Goal: Information Seeking & Learning: Learn about a topic

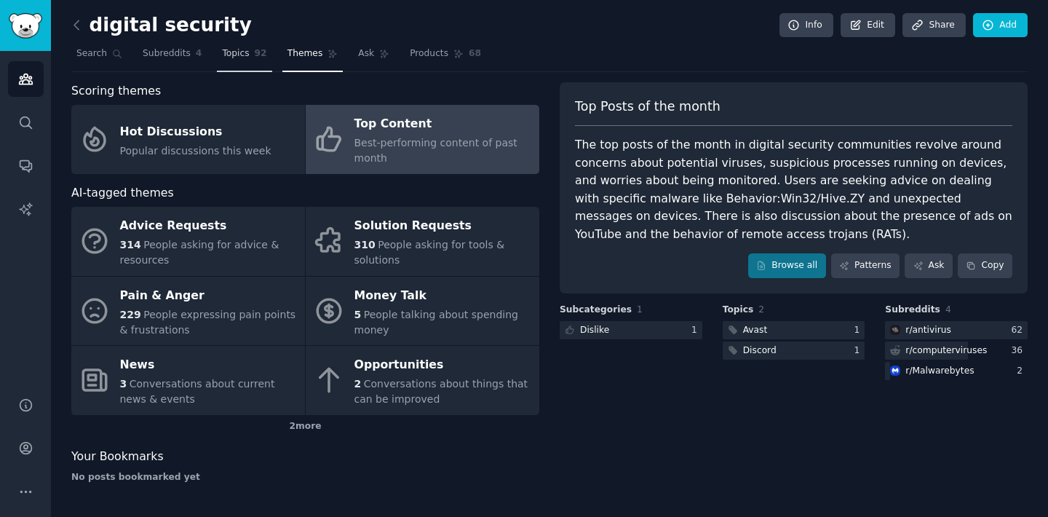
click at [237, 57] on span "Topics" at bounding box center [235, 53] width 27 height 13
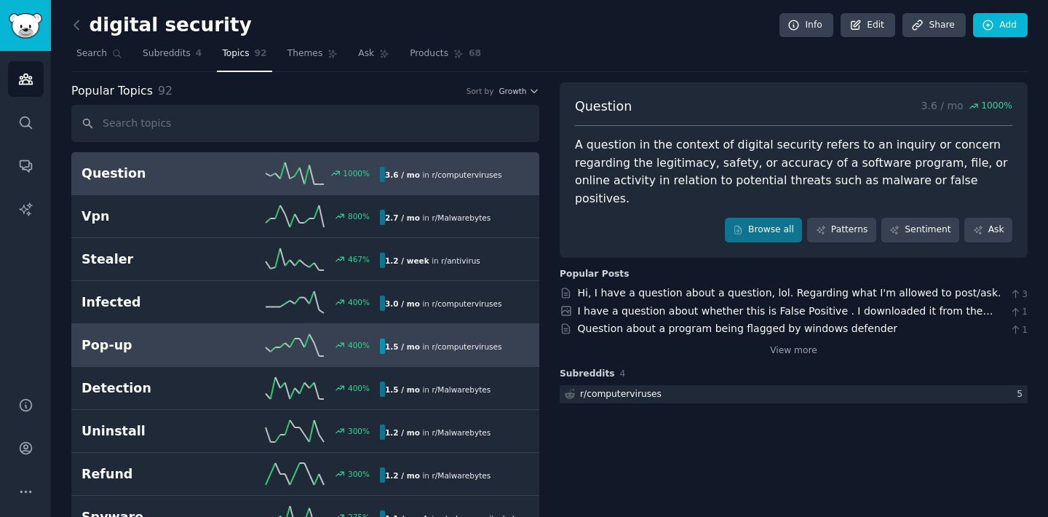
click at [203, 344] on h2 "Pop-up" at bounding box center [156, 345] width 149 height 18
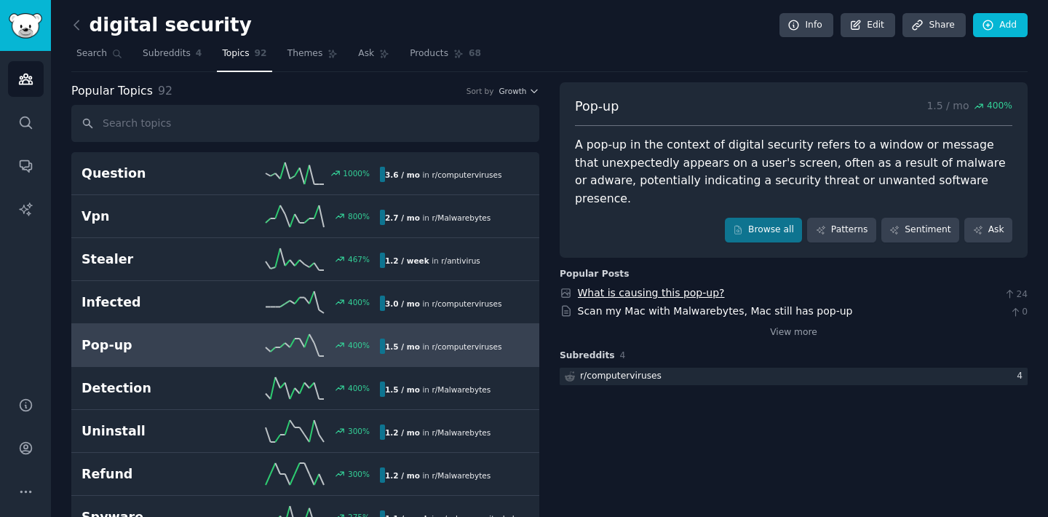
scroll to position [5, 0]
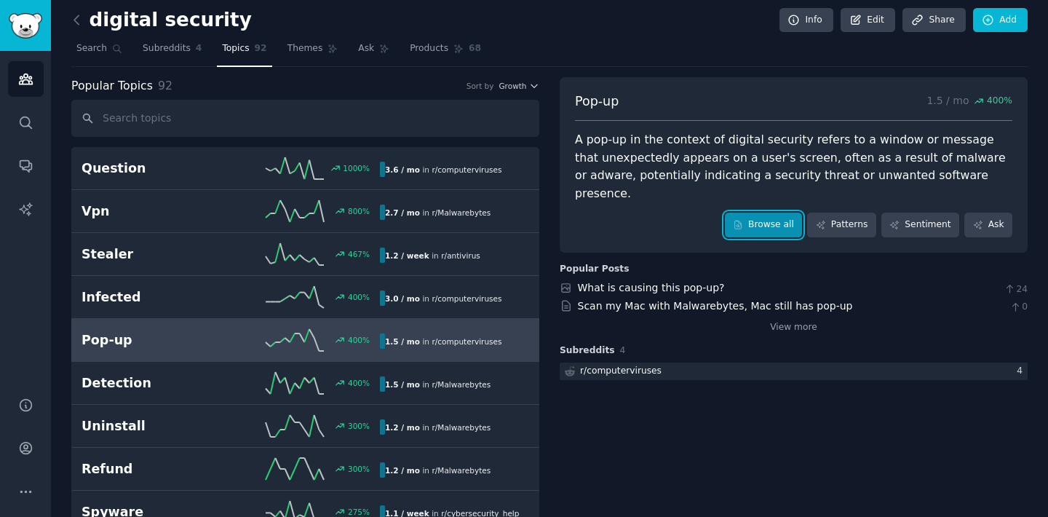
click at [769, 213] on link "Browse all" at bounding box center [764, 225] width 78 height 25
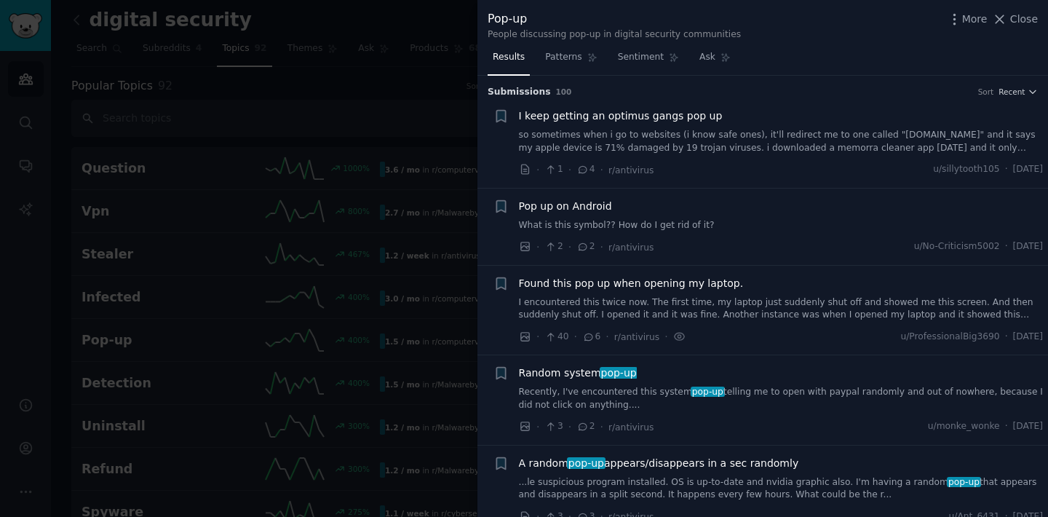
click at [603, 117] on span "I keep getting an optimus gangs pop up" at bounding box center [621, 115] width 204 height 15
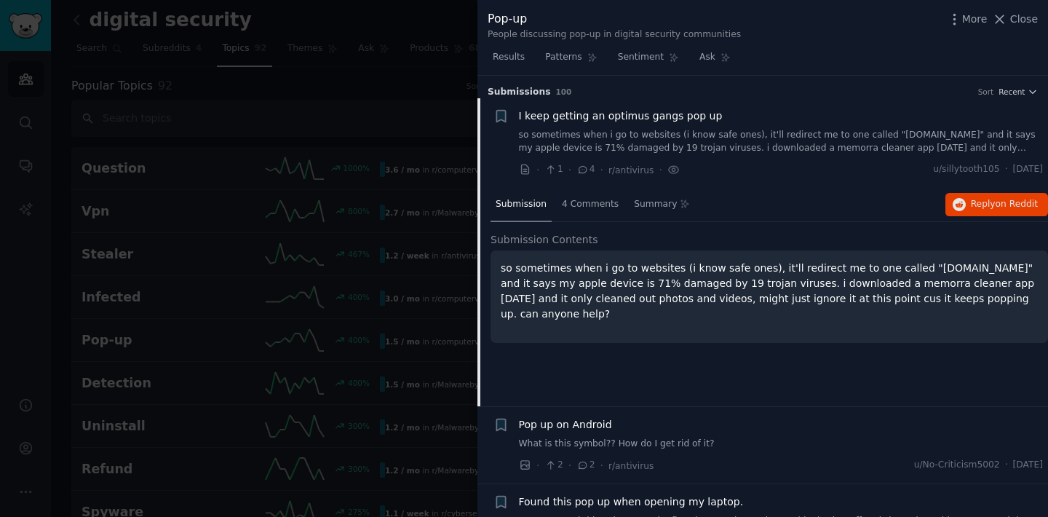
scroll to position [23, 0]
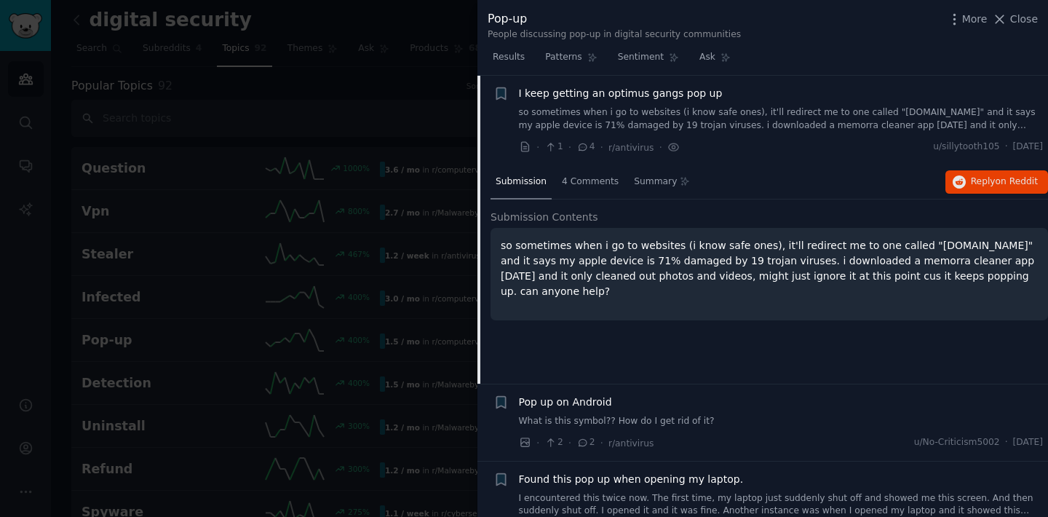
click at [565, 405] on span "Pop up on Android" at bounding box center [565, 401] width 93 height 15
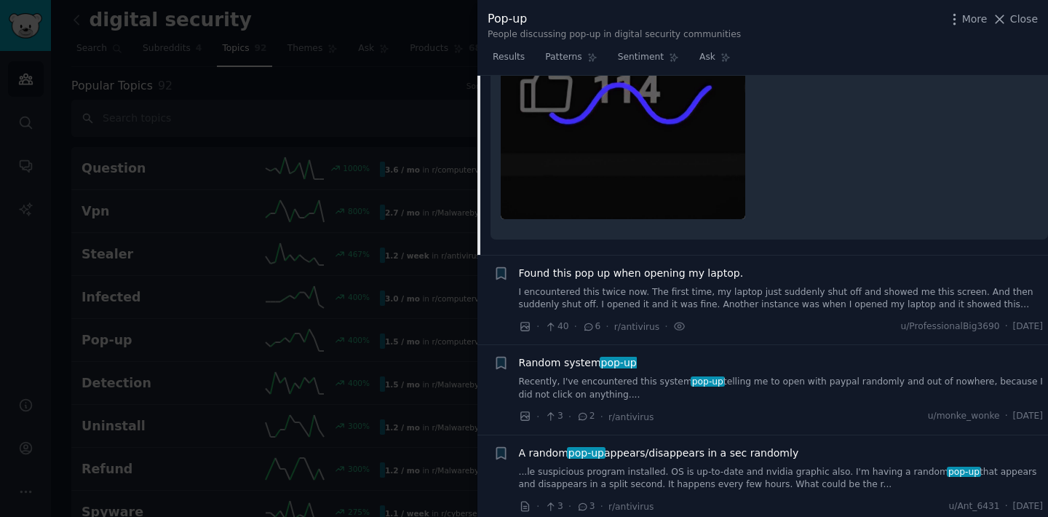
scroll to position [555, 0]
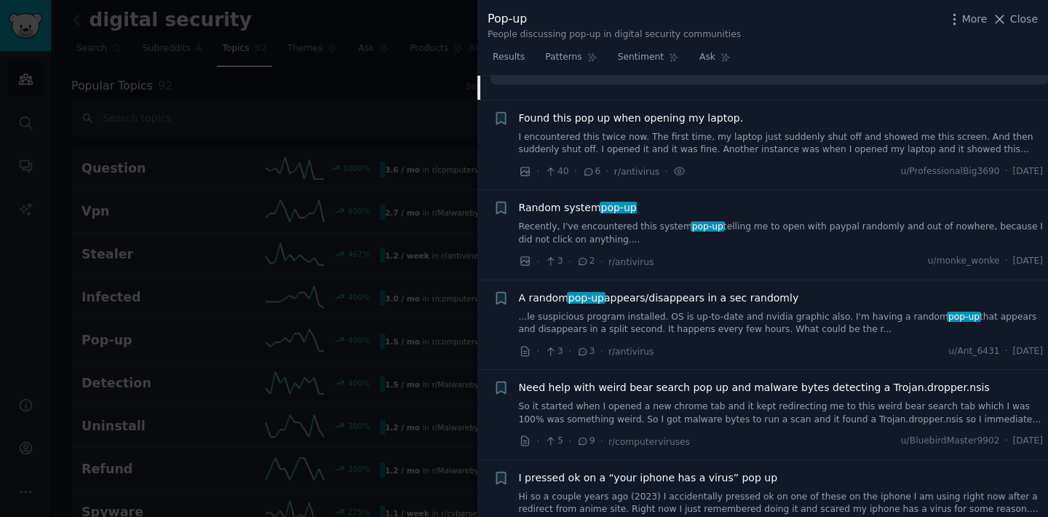
click at [598, 117] on span "Found this pop up when opening my laptop." at bounding box center [631, 118] width 225 height 15
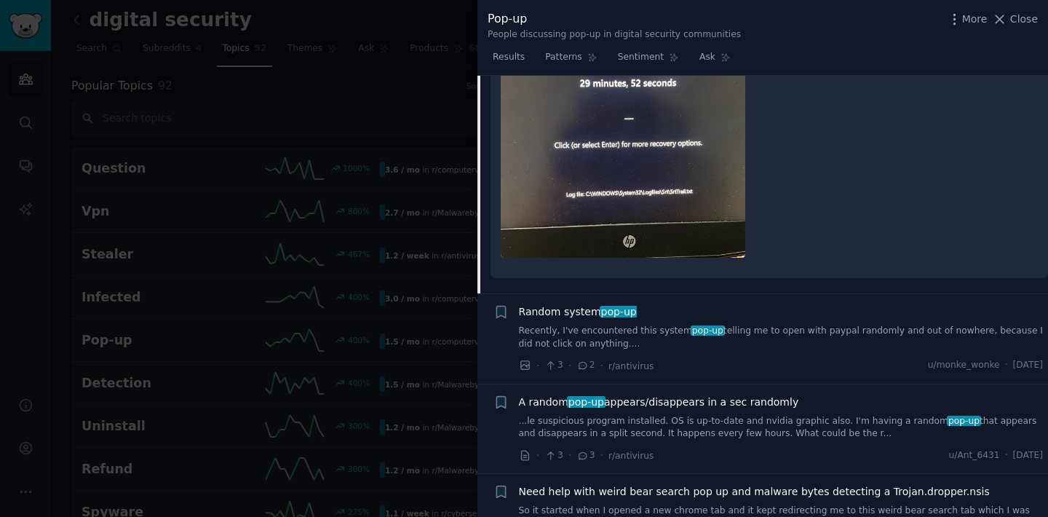
scroll to position [656, 0]
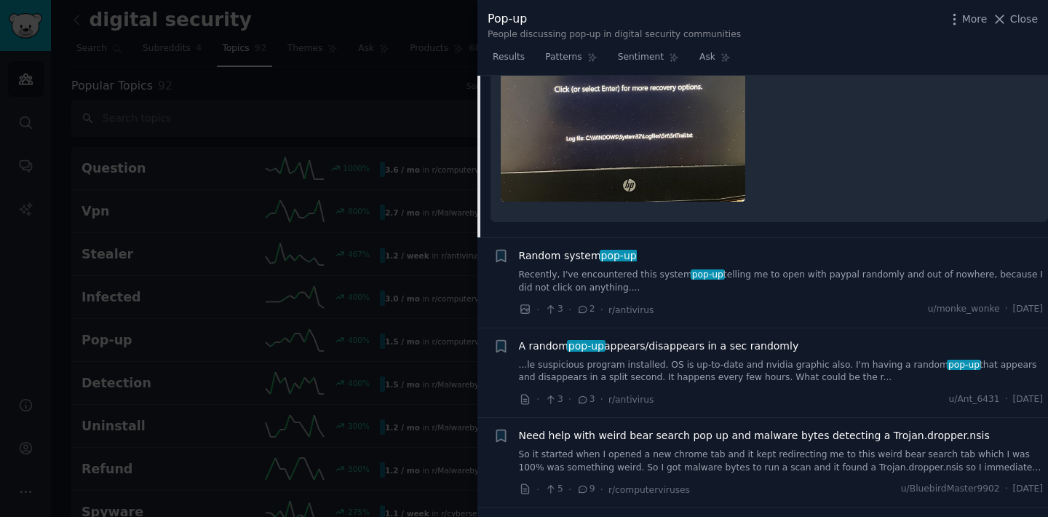
click at [592, 343] on span "pop-up" at bounding box center [586, 346] width 39 height 12
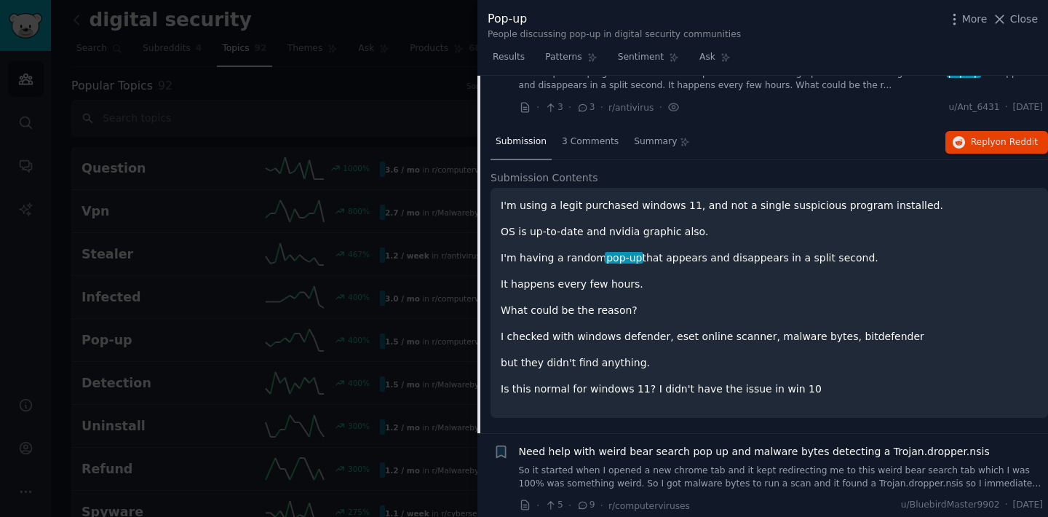
scroll to position [370, 0]
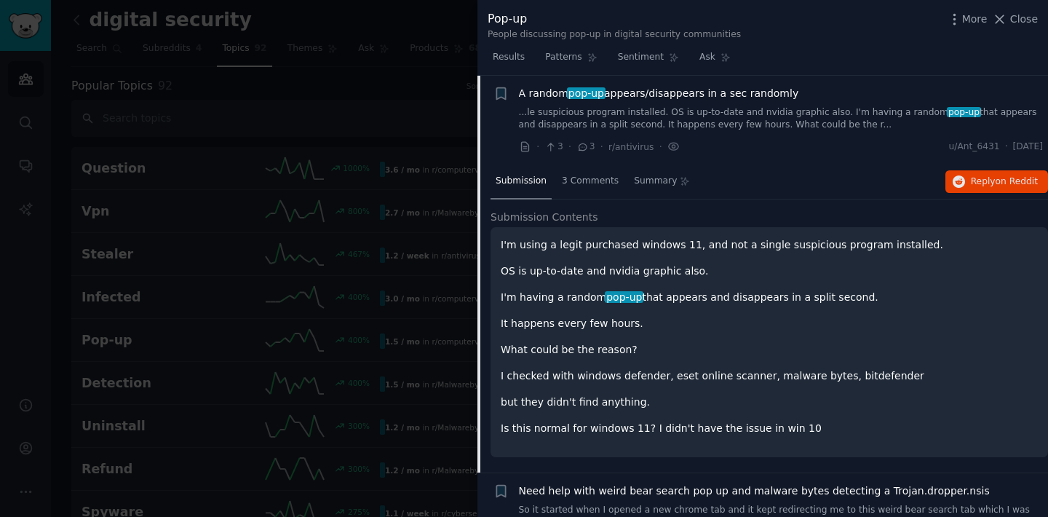
click at [592, 93] on span "pop-up" at bounding box center [586, 93] width 39 height 12
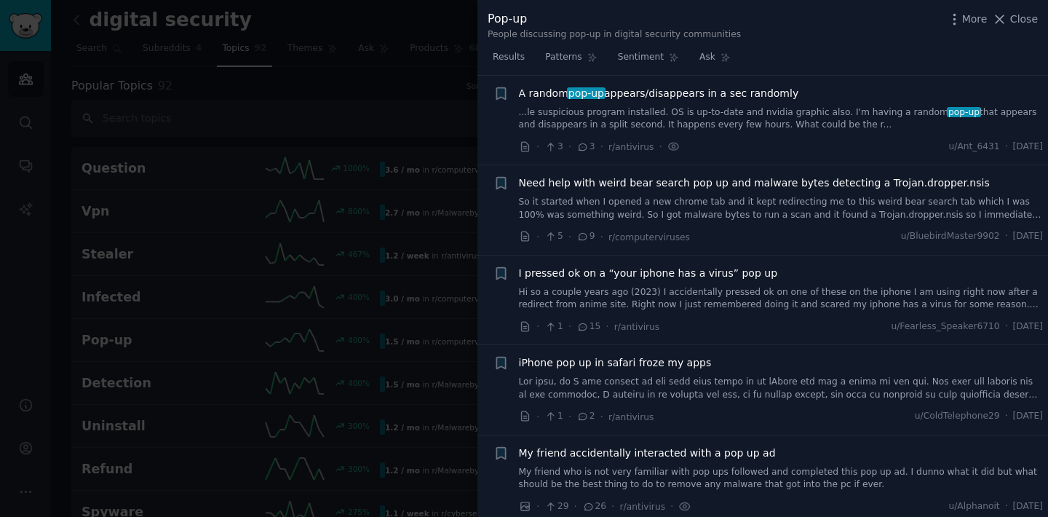
click at [594, 279] on span "I pressed ok on a “your iphone has a virus” pop up" at bounding box center [648, 273] width 259 height 15
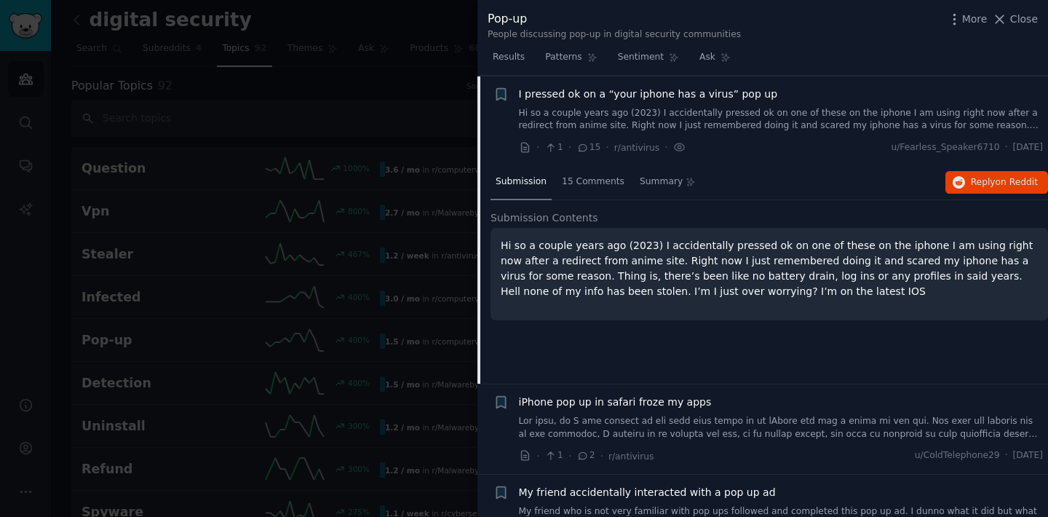
scroll to position [549, 0]
click at [600, 405] on span "iPhone pop up in safari froze my apps" at bounding box center [615, 401] width 193 height 15
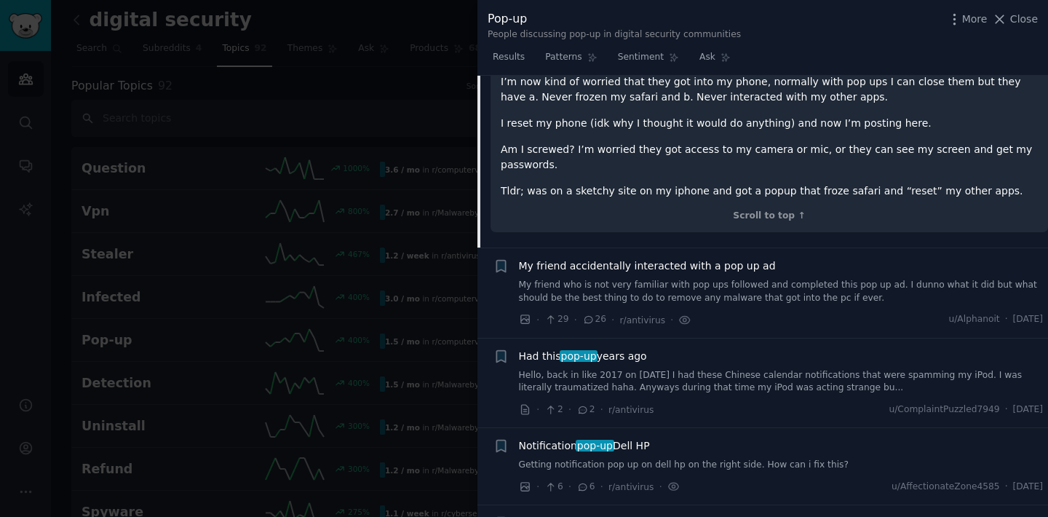
scroll to position [1149, 0]
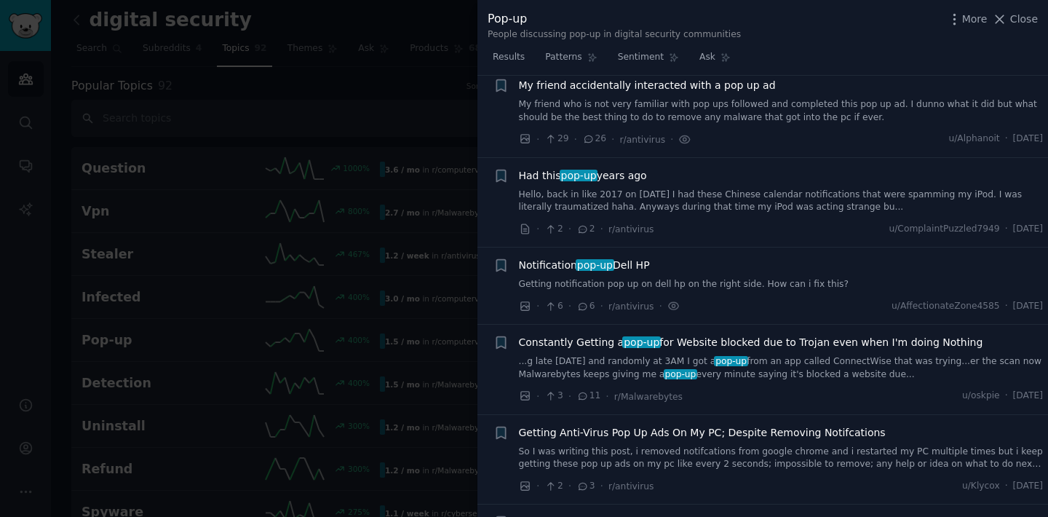
click at [589, 170] on span "pop-up" at bounding box center [579, 176] width 39 height 12
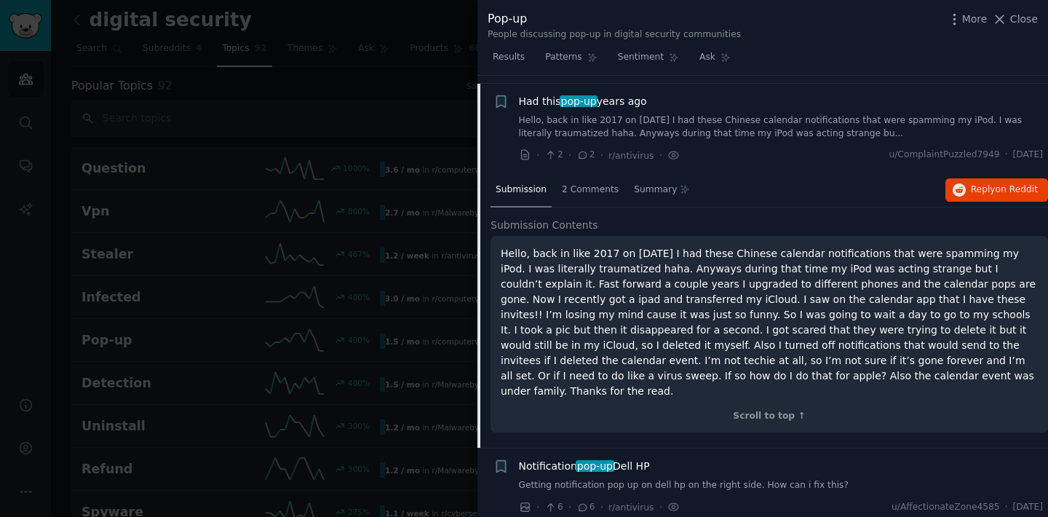
scroll to position [819, 0]
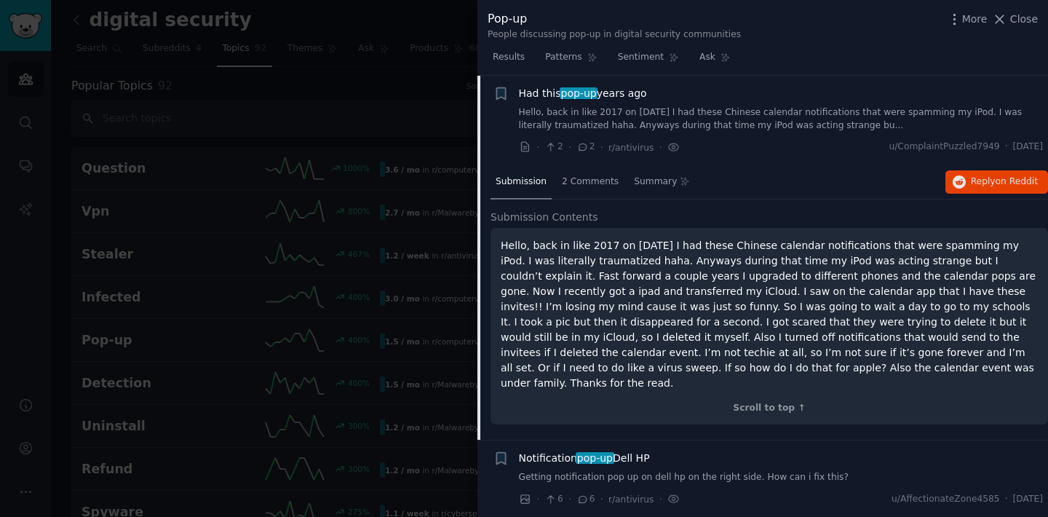
click at [595, 452] on span "pop-up" at bounding box center [595, 458] width 39 height 12
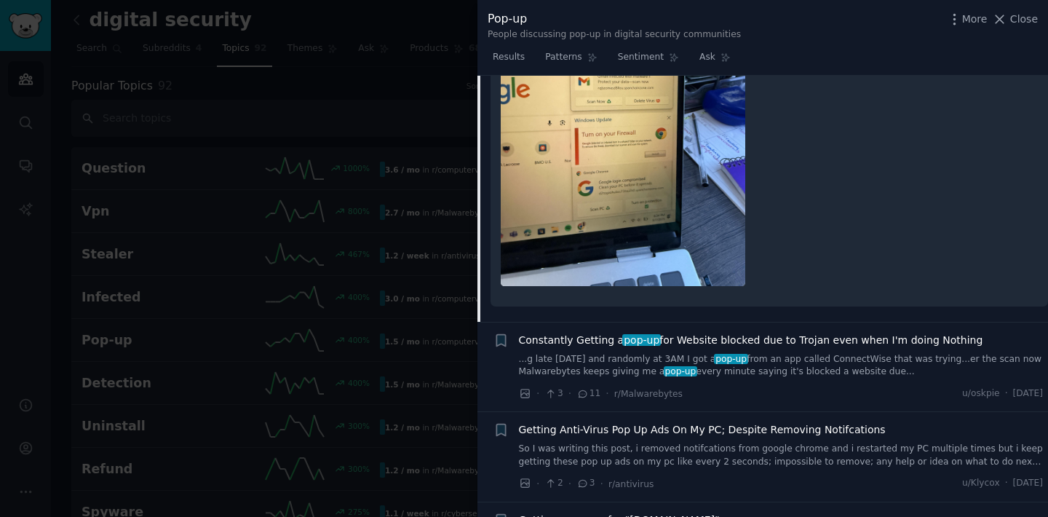
click at [603, 341] on span "Constantly Getting a pop-up for Website blocked due to Trojan even when I'm doi…" at bounding box center [751, 340] width 464 height 15
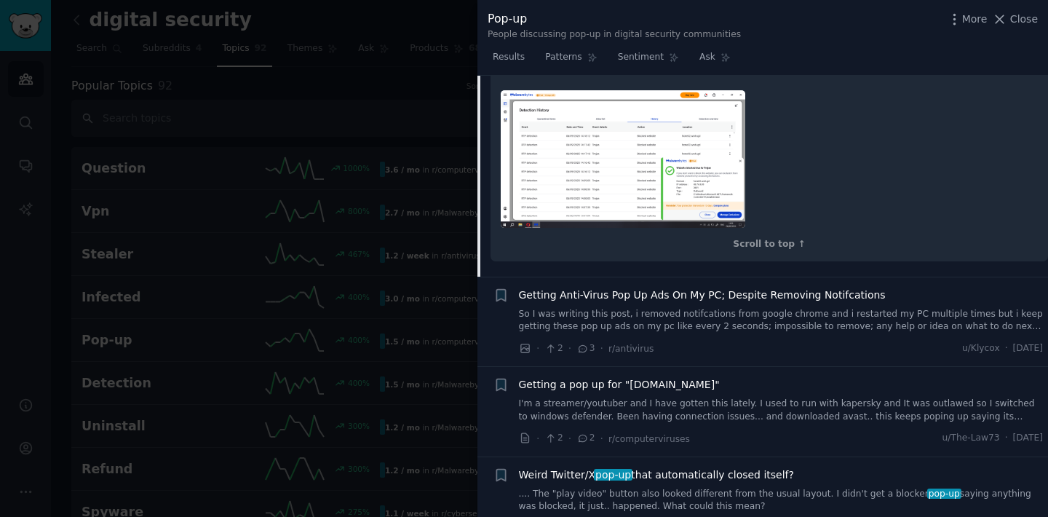
scroll to position [1423, 0]
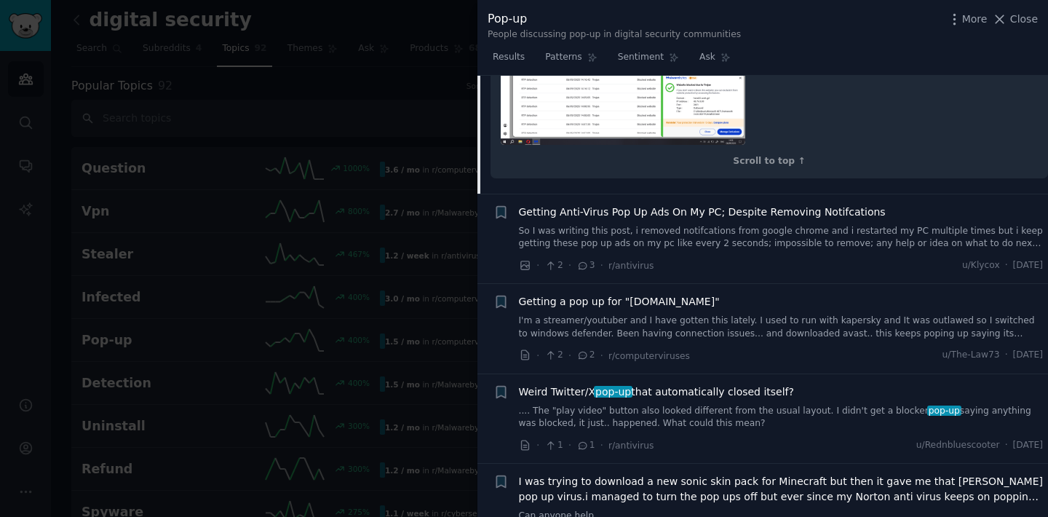
click at [611, 220] on span "Getting Anti-Virus Pop Up Ads On My PC; Despite Removing Notifcations" at bounding box center [702, 211] width 367 height 15
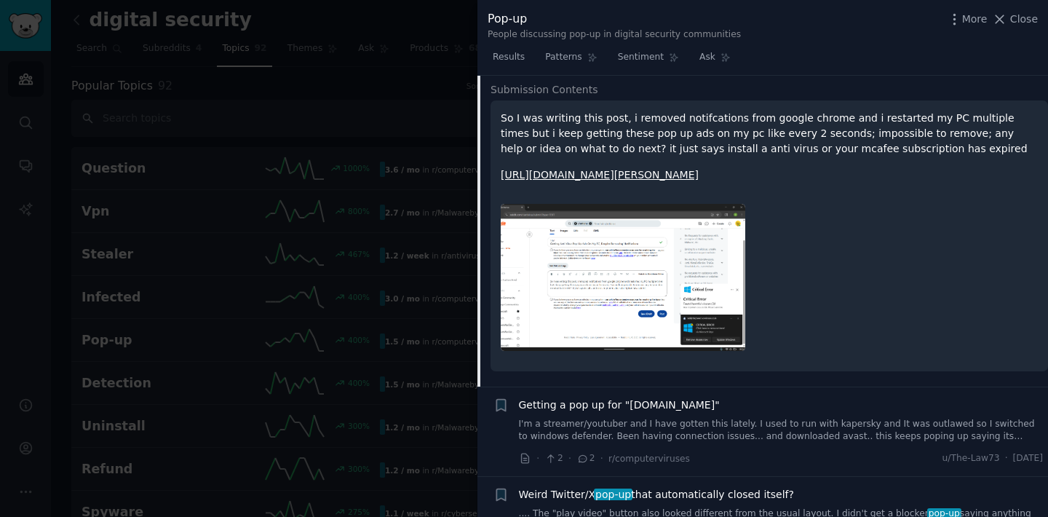
scroll to position [1340, 0]
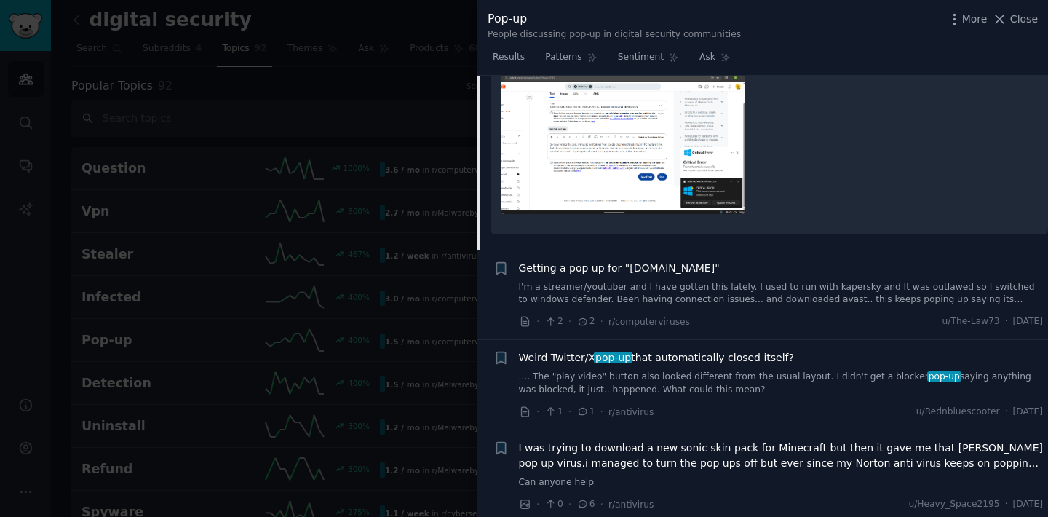
click at [673, 365] on span "Weird Twitter/X pop-up that automatically closed itself?" at bounding box center [656, 357] width 275 height 15
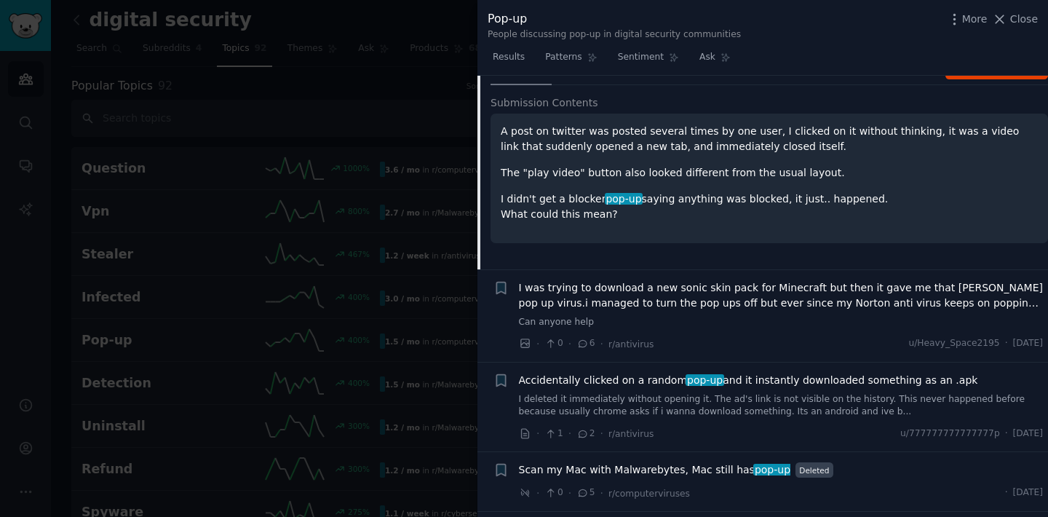
click at [673, 376] on span "Accidentally clicked on a random pop-up and it instantly downloaded something a…" at bounding box center [748, 380] width 459 height 15
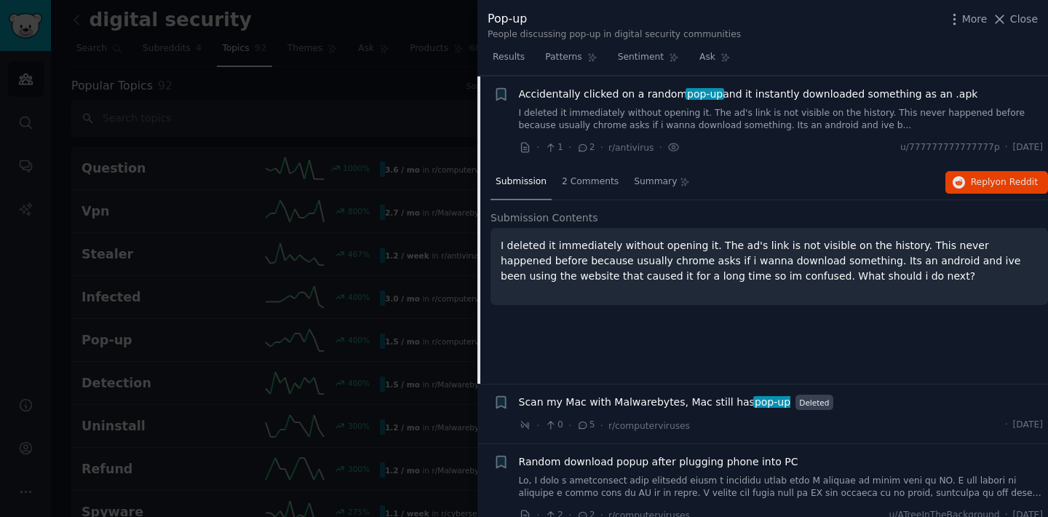
scroll to position [1438, 0]
click at [672, 392] on li "+ Scan my Mac with Malwarebytes, Mac still has pop-up Deleted · 0 · 5 · r/compu…" at bounding box center [762, 413] width 571 height 59
click at [672, 396] on span "Scan my Mac with Malwarebytes, Mac still has pop-up" at bounding box center [655, 401] width 272 height 15
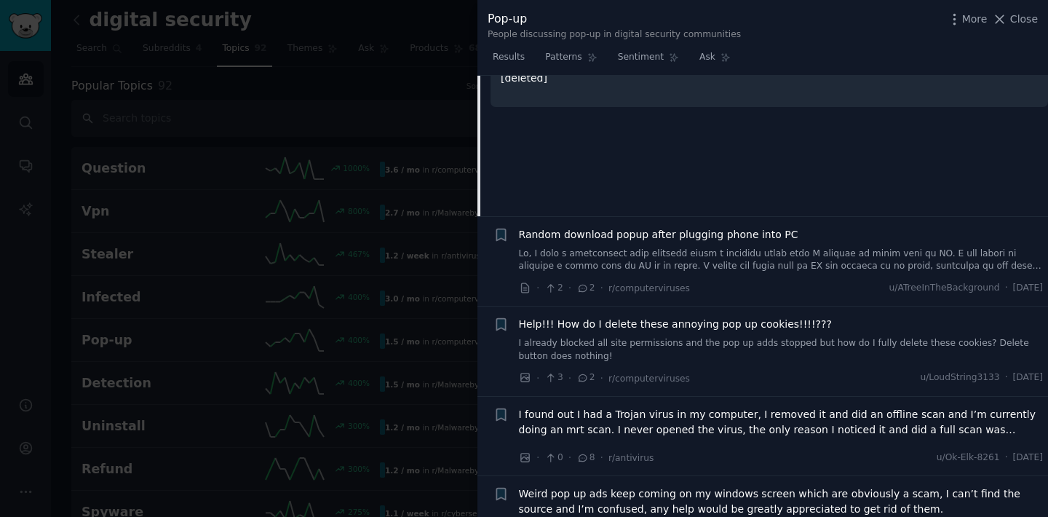
click at [657, 230] on span "Random download popup after plugging phone into PC" at bounding box center [658, 234] width 279 height 15
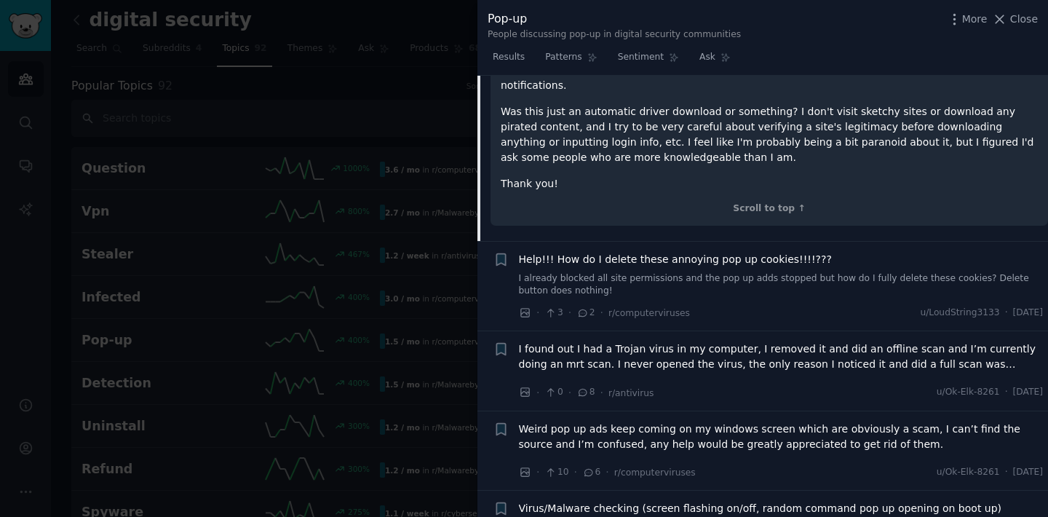
click at [657, 252] on span "Help!!! How do I delete these annoying pop up cookies!!!!???" at bounding box center [675, 259] width 313 height 15
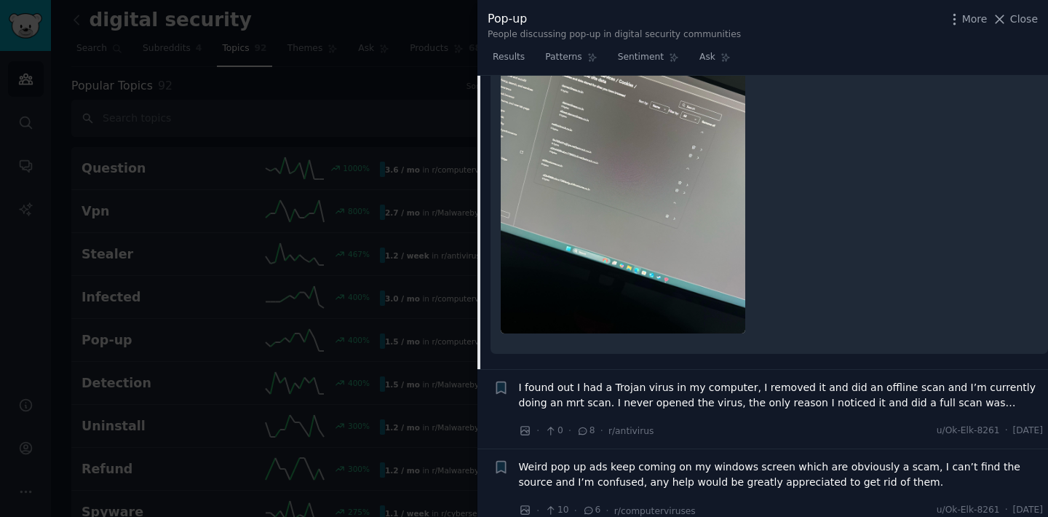
scroll to position [1971, 0]
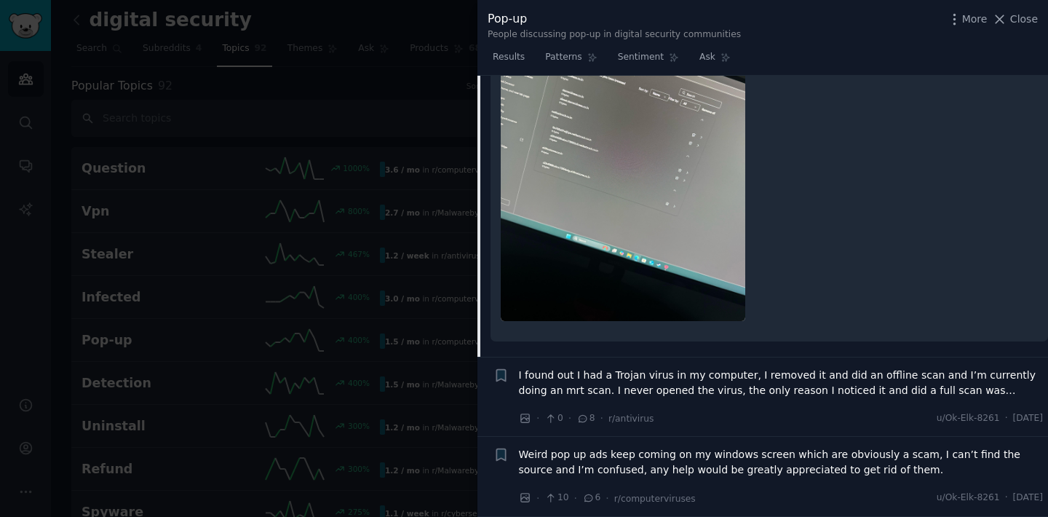
click at [589, 378] on span "I found out I had a Trojan virus in my computer, I removed it and did an offlin…" at bounding box center [781, 383] width 525 height 31
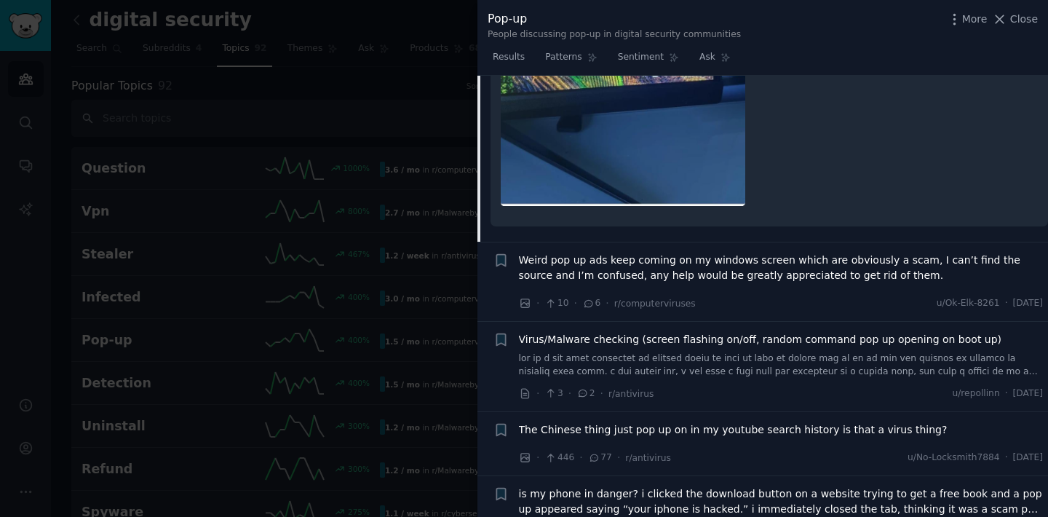
scroll to position [2153, 0]
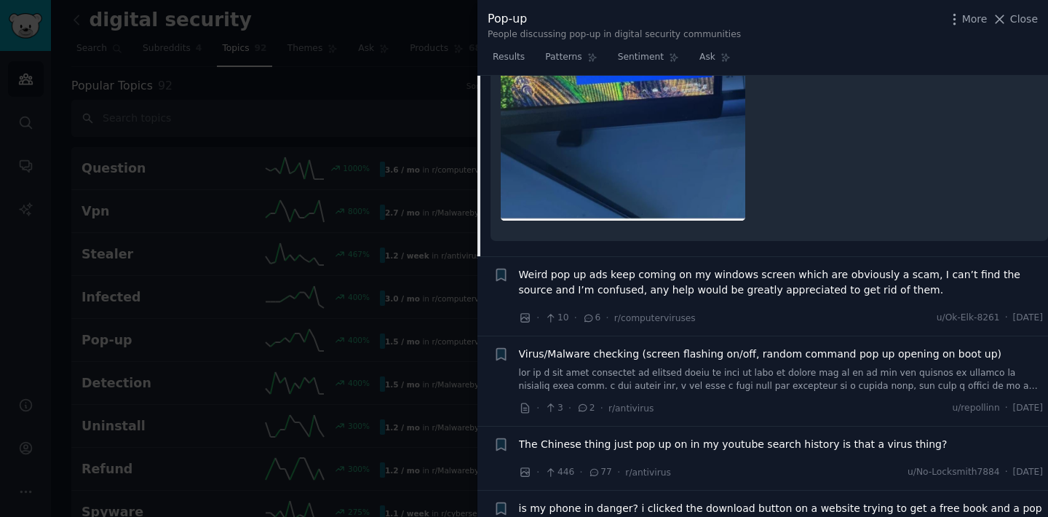
click at [665, 282] on span "Weird pop up ads keep coming on my windows screen which are obviously a scam, I…" at bounding box center [781, 282] width 525 height 31
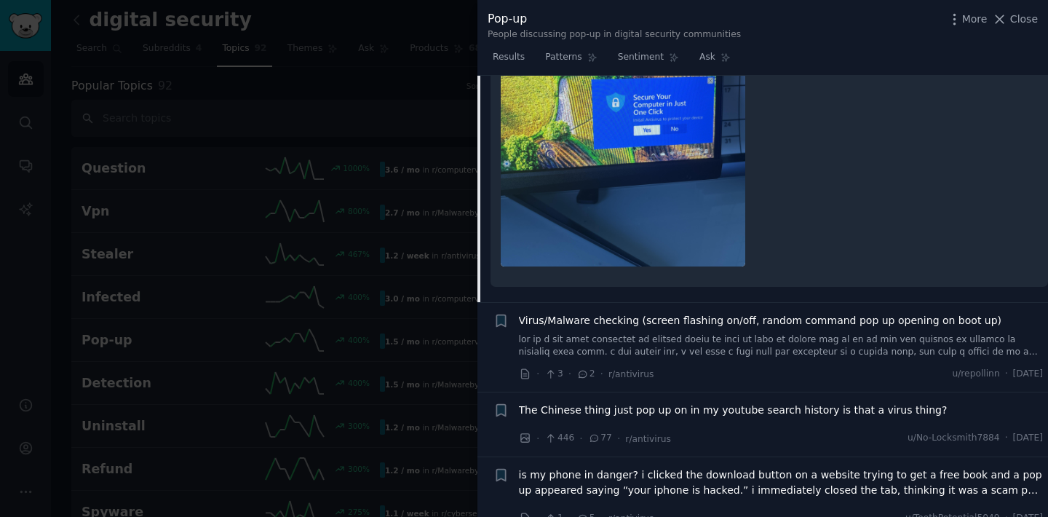
scroll to position [2145, 0]
click at [625, 320] on span "Virus/Malware checking (screen flashing on/off, random command pop up opening o…" at bounding box center [760, 319] width 483 height 15
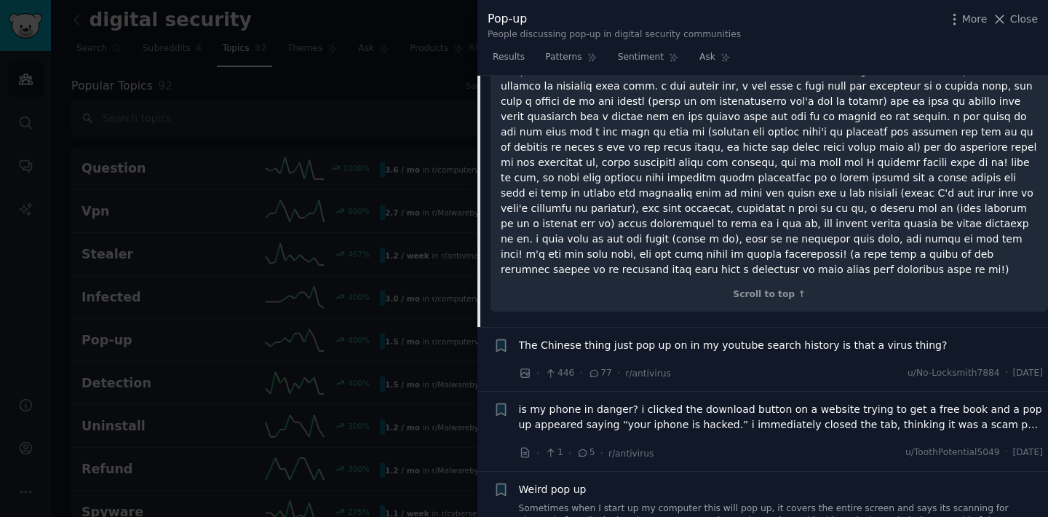
click at [617, 338] on span "The Chinese thing just pop up on in my youtube search history is that a virus t…" at bounding box center [733, 345] width 429 height 15
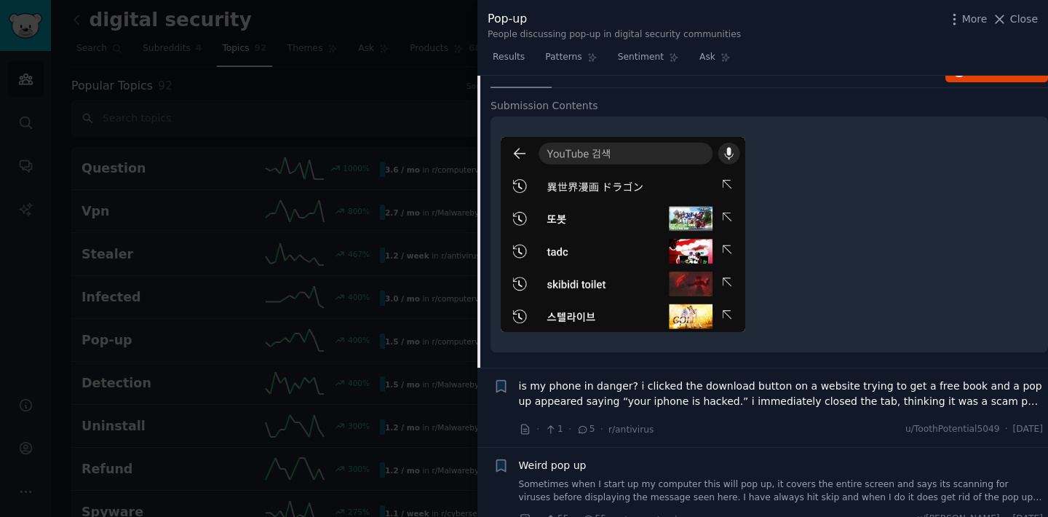
scroll to position [2127, 0]
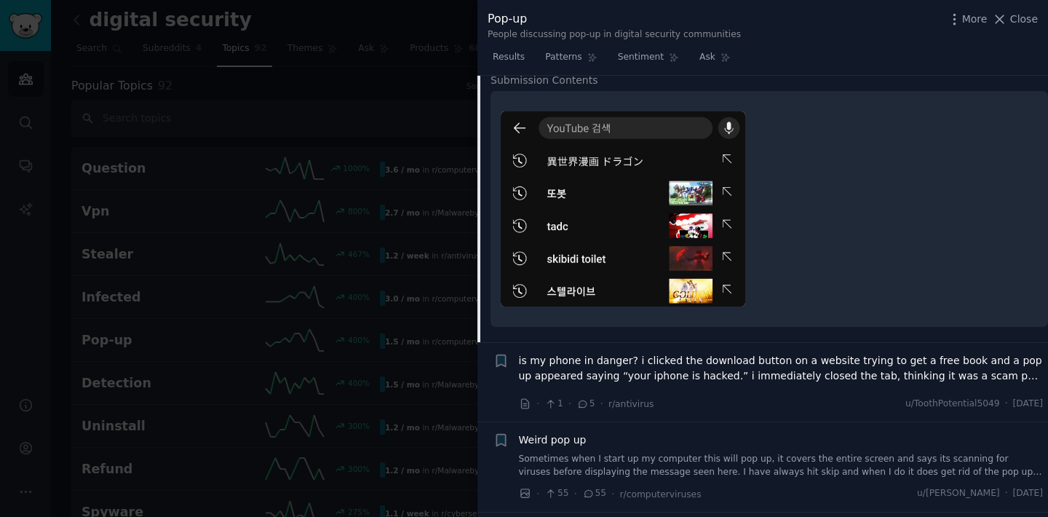
click at [603, 375] on span "is my phone in danger? i clicked the download button on a website trying to get…" at bounding box center [781, 368] width 525 height 31
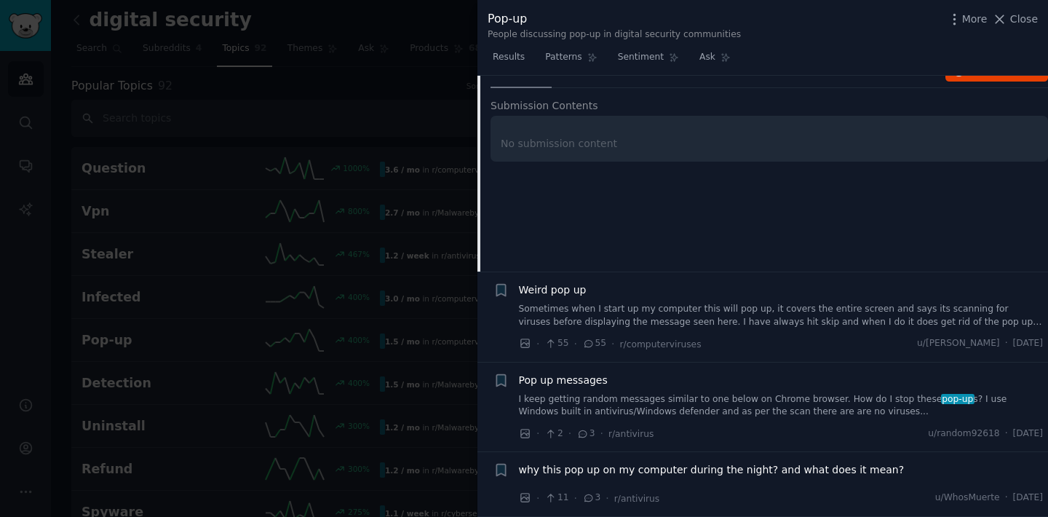
scroll to position [2191, 0]
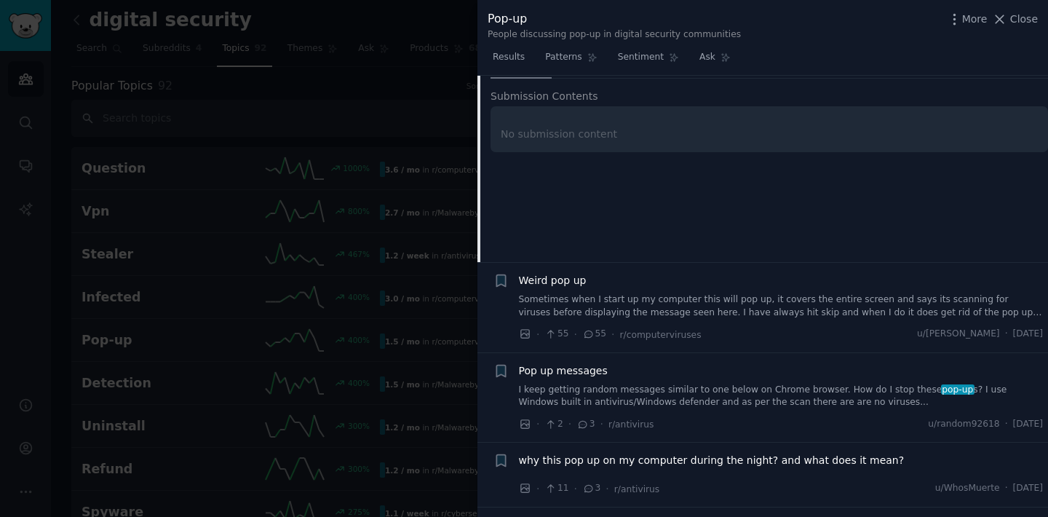
click at [568, 282] on span "Weird pop up" at bounding box center [553, 280] width 68 height 15
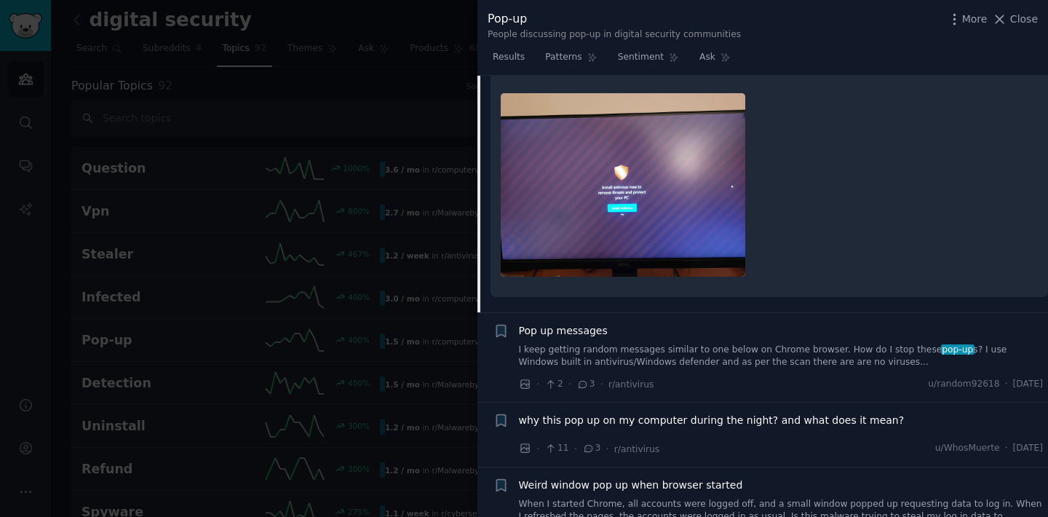
scroll to position [2578, 0]
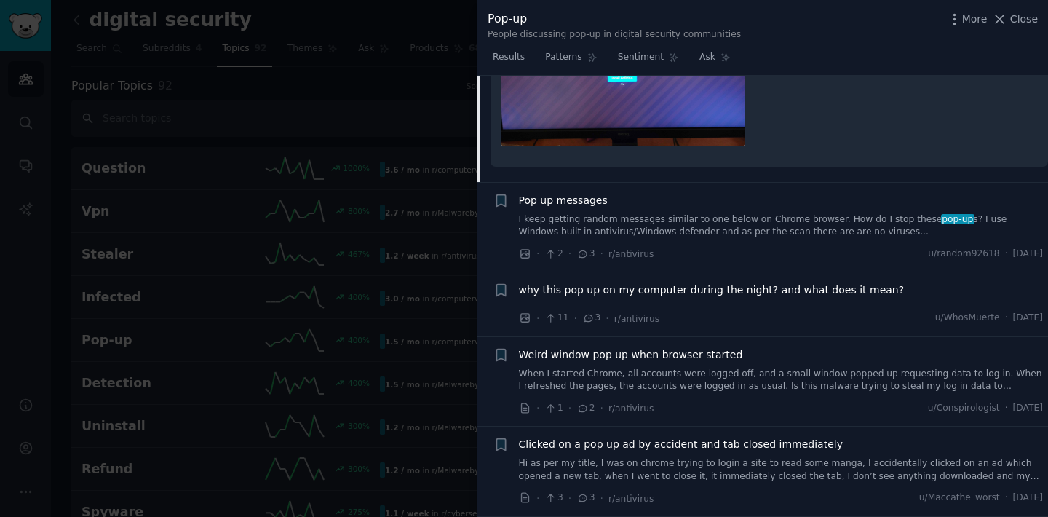
click at [592, 193] on span "Pop up messages" at bounding box center [563, 200] width 89 height 15
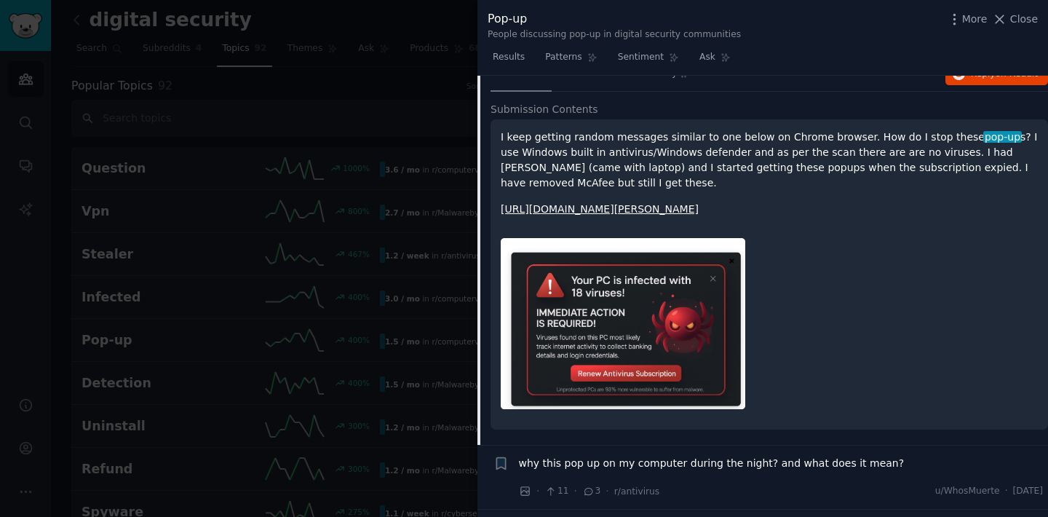
scroll to position [2359, 0]
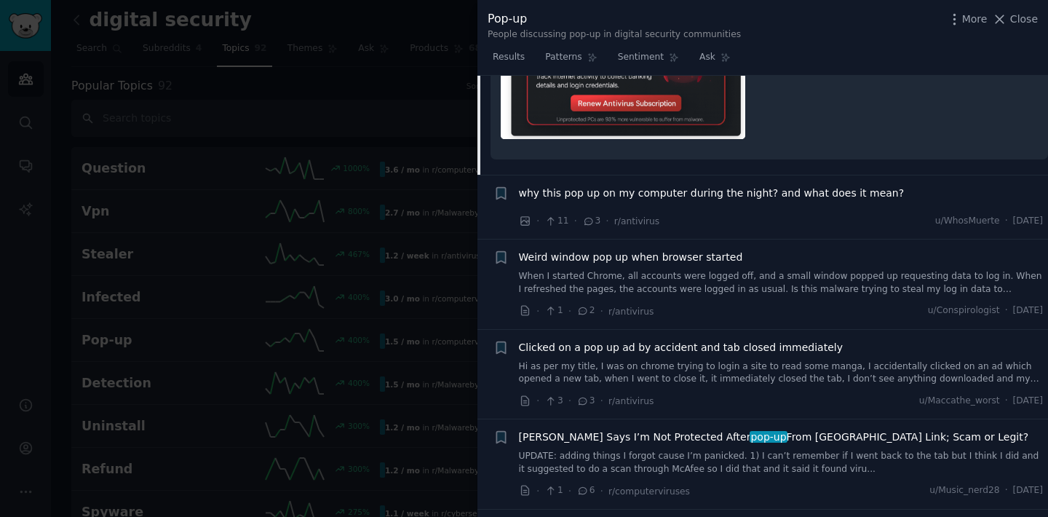
click at [689, 201] on span "why this pop up on my computer during the night? and what does it mean?" at bounding box center [712, 193] width 386 height 15
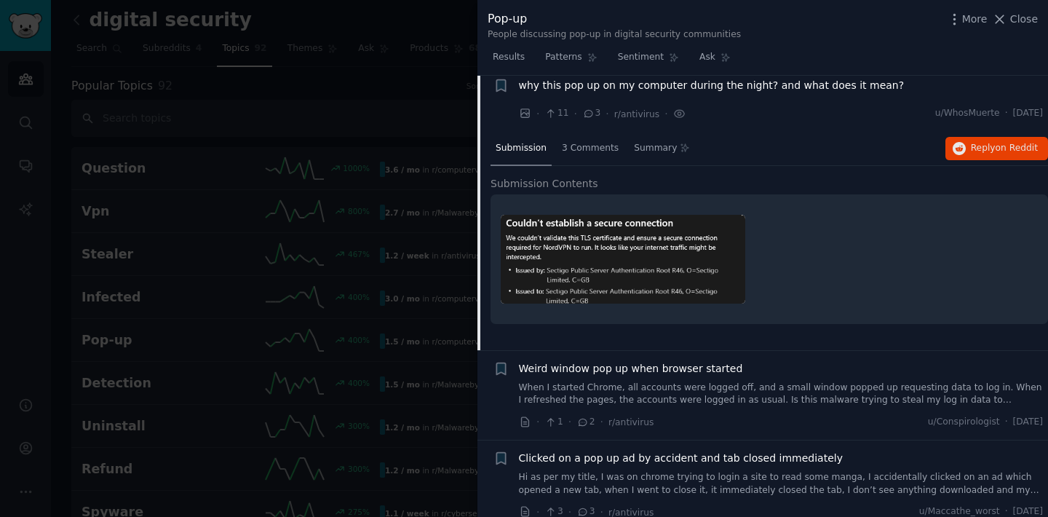
scroll to position [2340, 0]
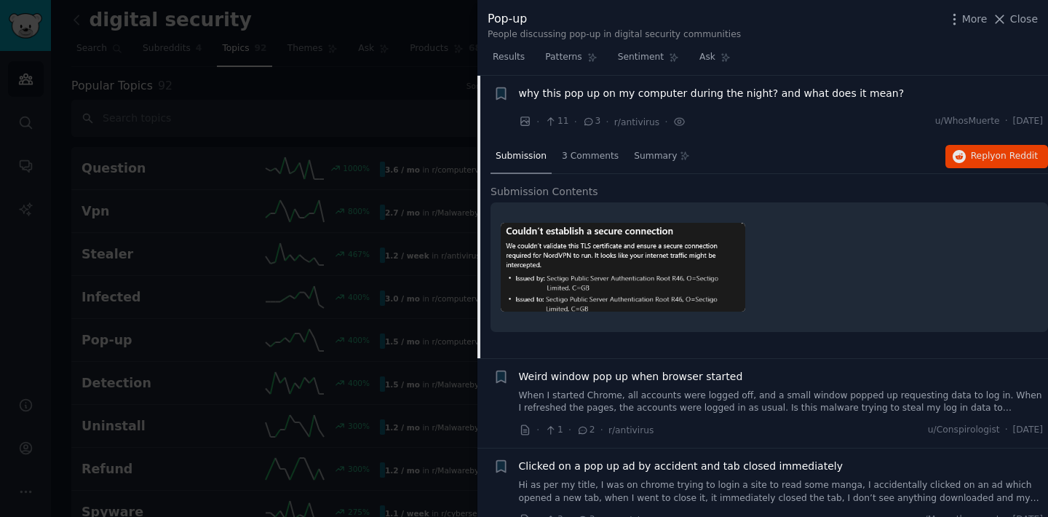
click at [672, 377] on span "Weird window pop up when browser started" at bounding box center [631, 376] width 224 height 15
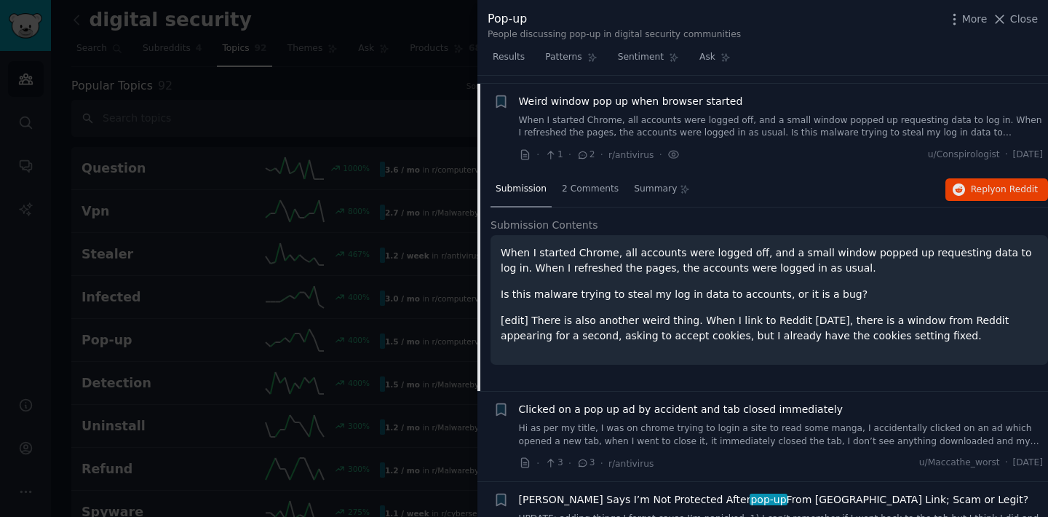
scroll to position [2404, 0]
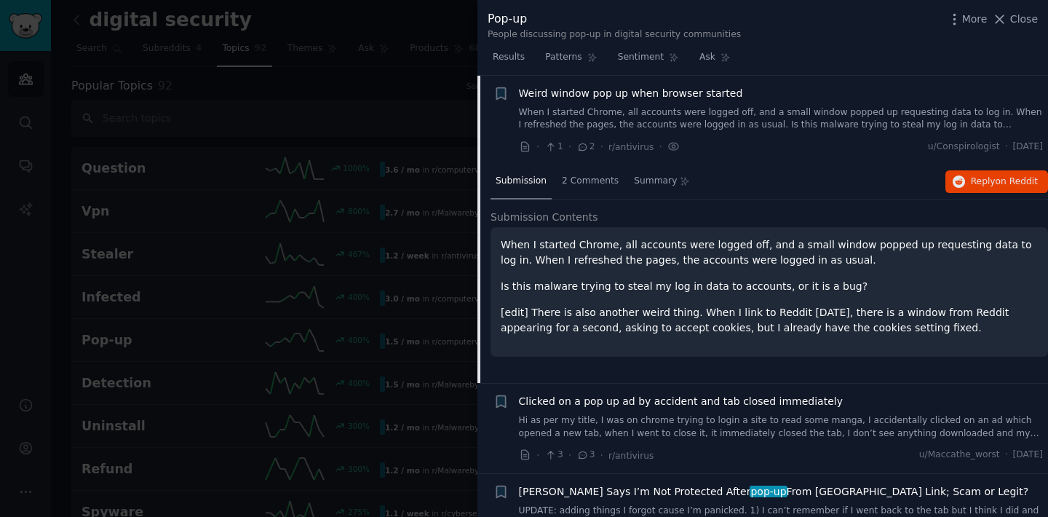
click at [672, 398] on span "Clicked on a pop up ad by accident and tab closed immediately" at bounding box center [681, 401] width 324 height 15
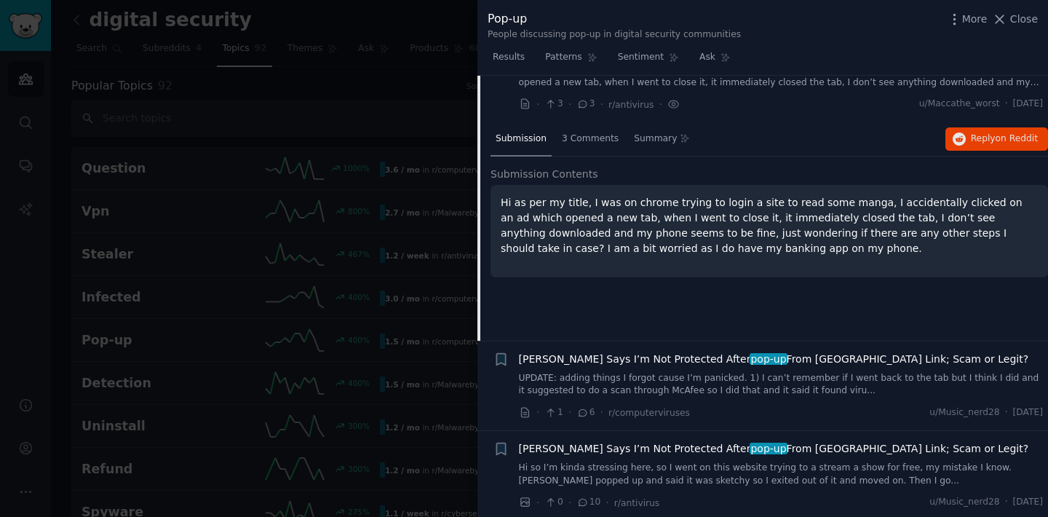
click at [672, 362] on span "[PERSON_NAME] Says I’m Not Protected After pop-up From [GEOGRAPHIC_DATA] Link; …" at bounding box center [774, 358] width 510 height 15
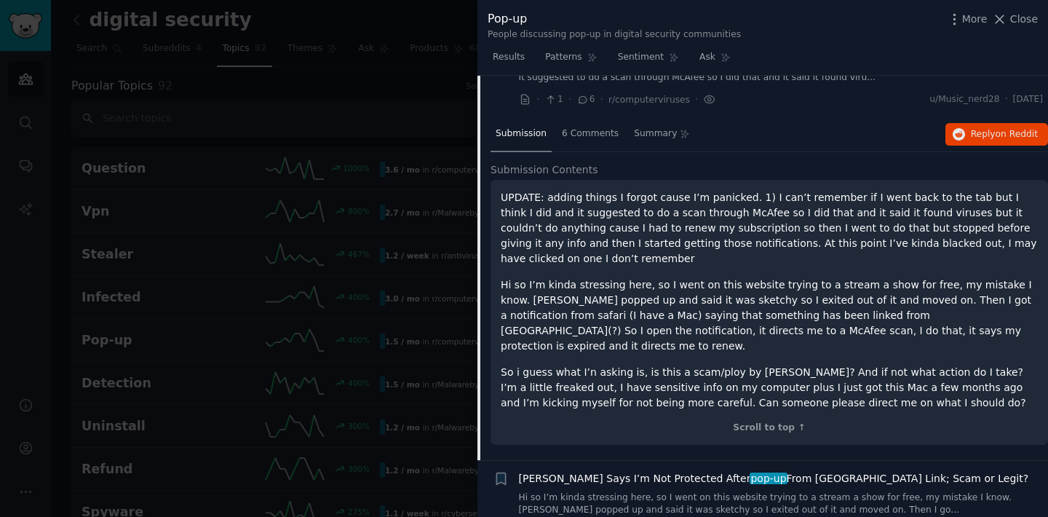
scroll to position [2720, 0]
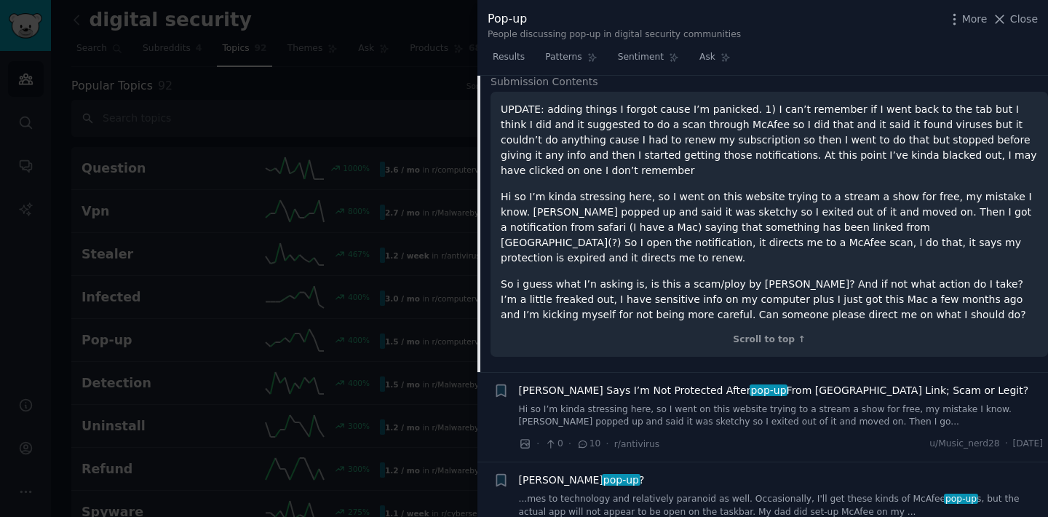
click at [662, 383] on span "[PERSON_NAME] Says I’m Not Protected After pop-up From [GEOGRAPHIC_DATA] Link; …" at bounding box center [774, 390] width 510 height 15
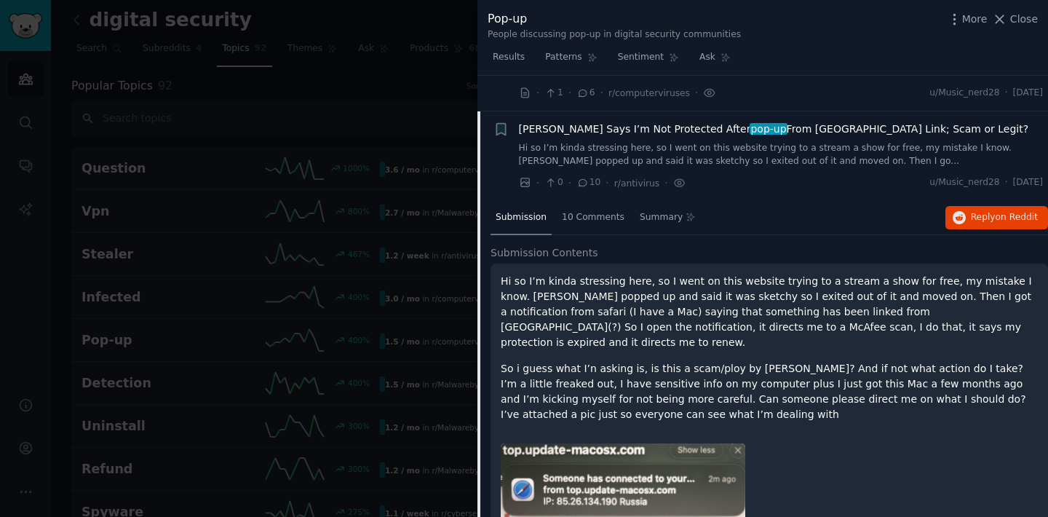
scroll to position [2597, 0]
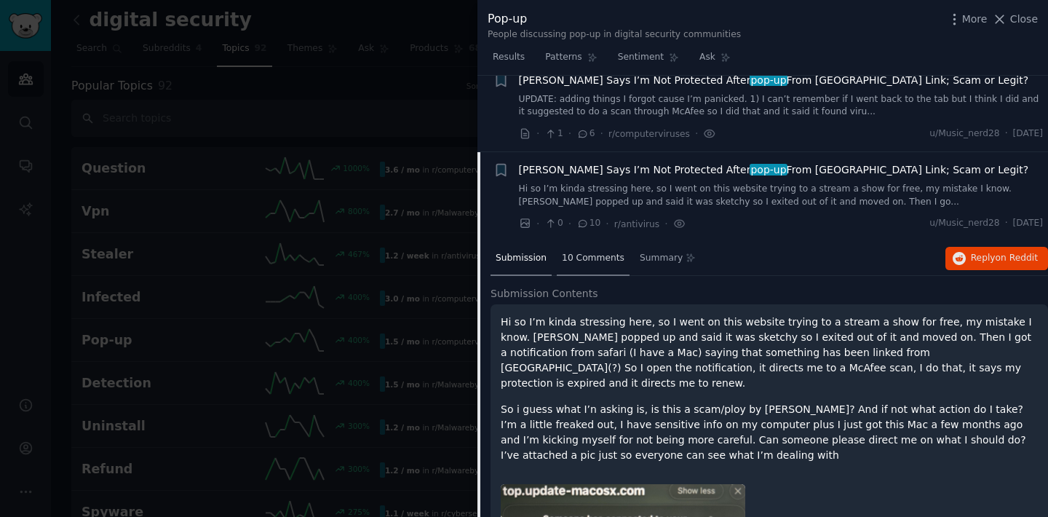
click at [578, 264] on div "10 Comments" at bounding box center [593, 259] width 73 height 35
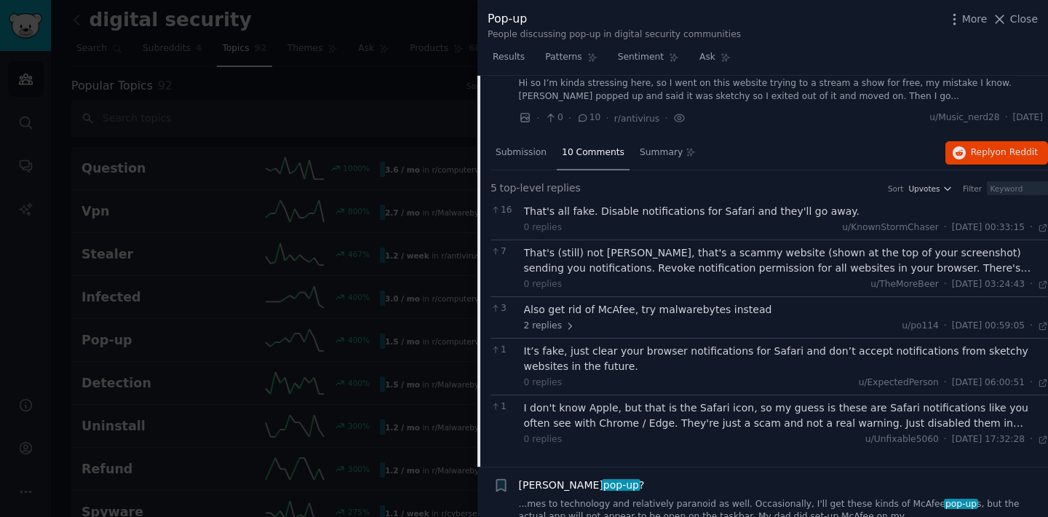
scroll to position [2709, 0]
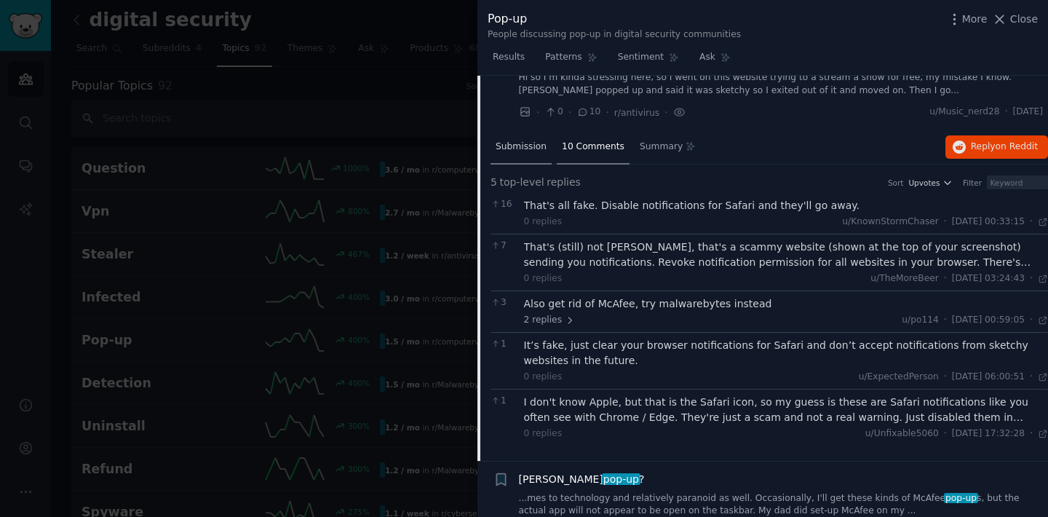
click at [520, 151] on span "Submission" at bounding box center [521, 146] width 51 height 13
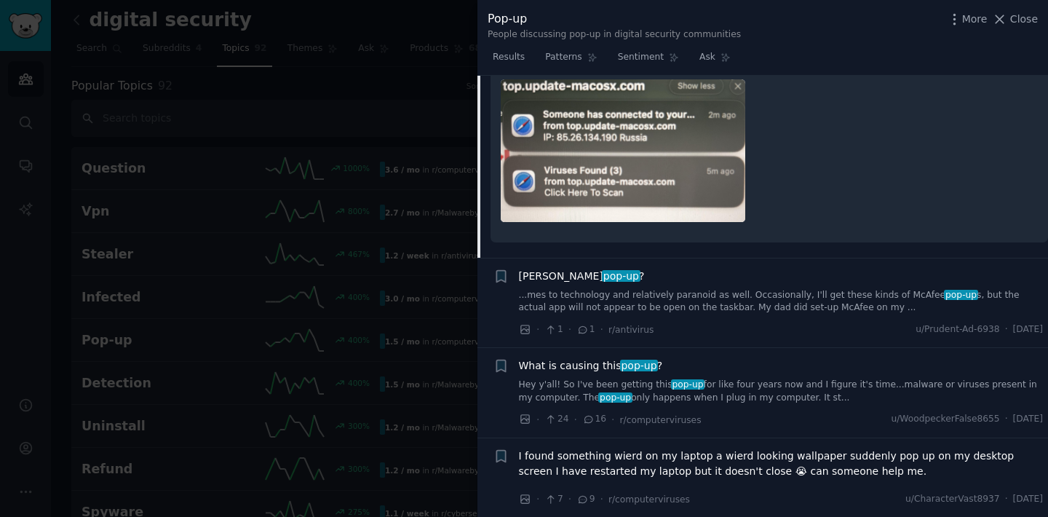
scroll to position [3007, 0]
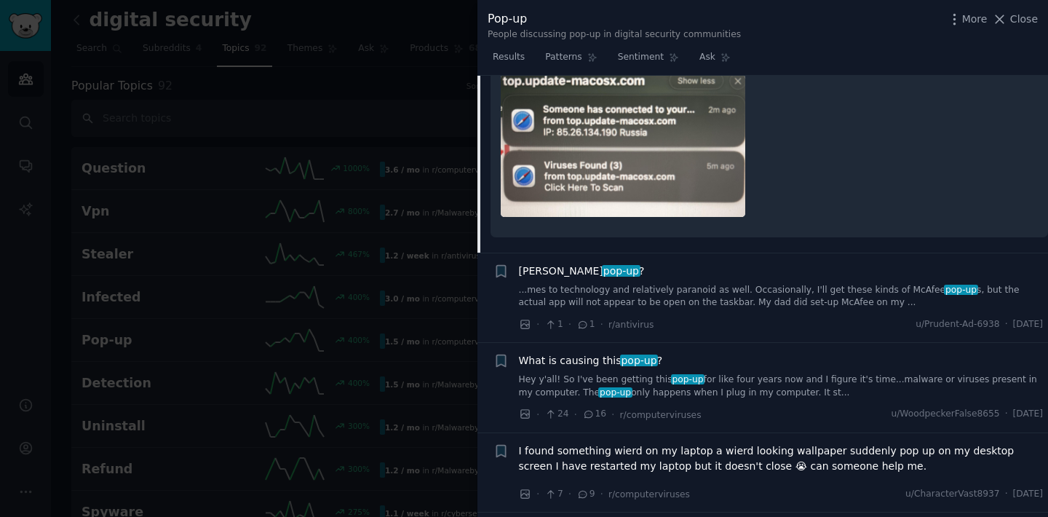
click at [573, 263] on span "[PERSON_NAME] pop-up ?" at bounding box center [582, 270] width 126 height 15
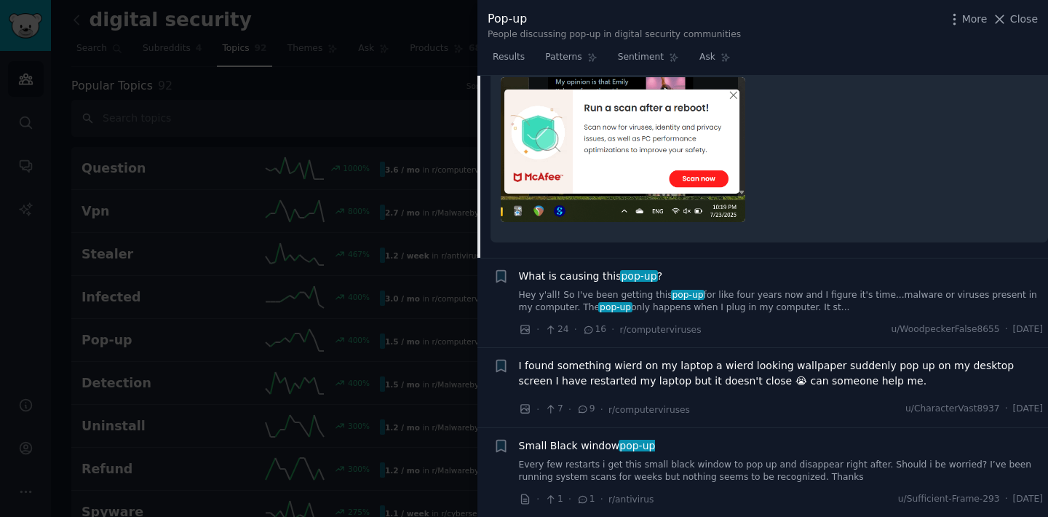
scroll to position [3075, 0]
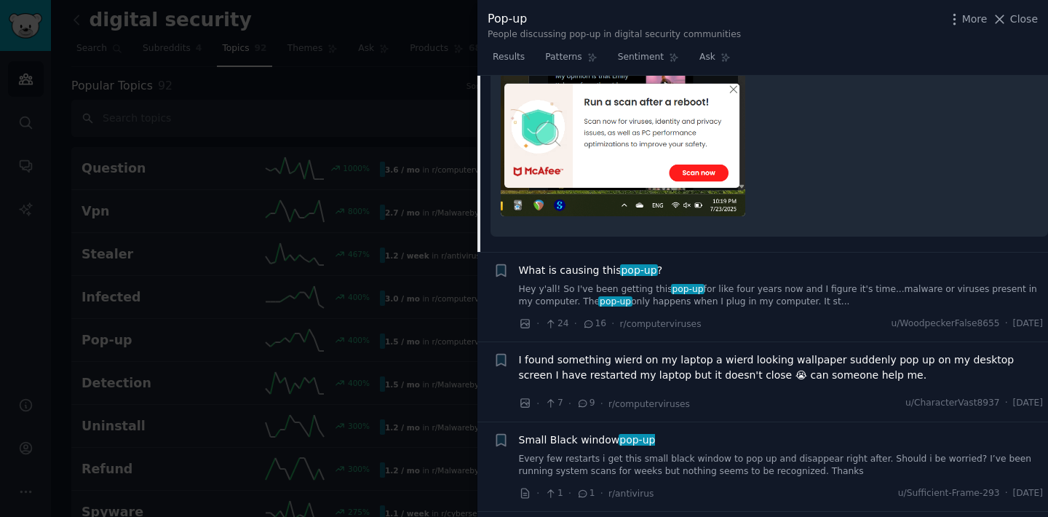
click at [624, 374] on span "I found something wierd on my laptop a wierd looking wallpaper suddenly pop up …" at bounding box center [781, 367] width 525 height 31
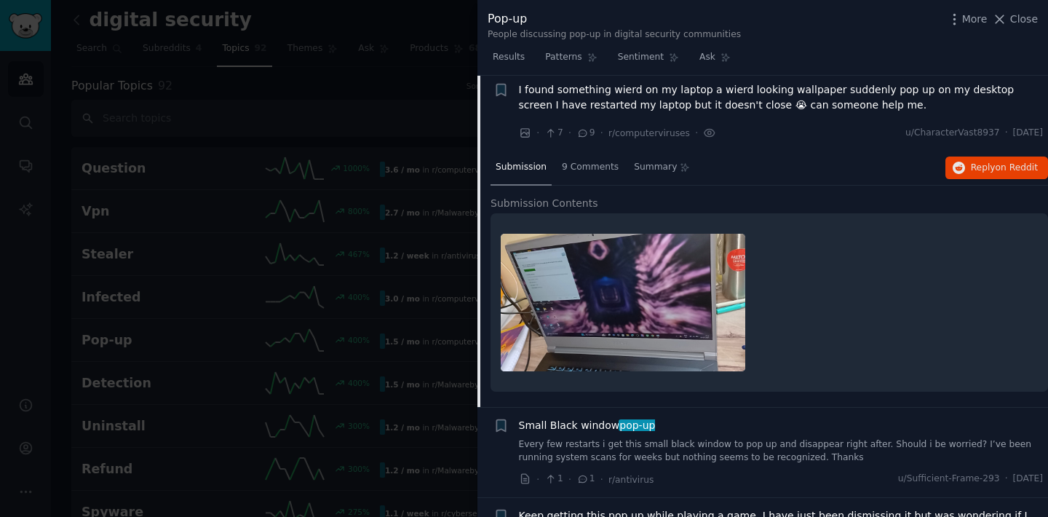
scroll to position [2944, 0]
